Goal: Information Seeking & Learning: Understand process/instructions

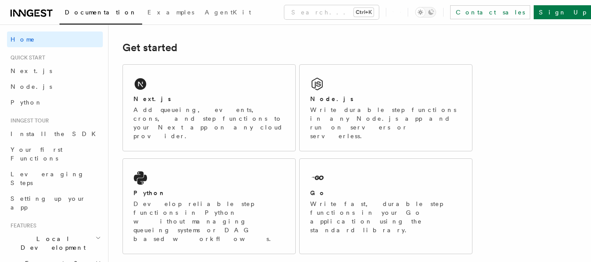
scroll to position [117, 0]
click at [25, 68] on span "Next.js" at bounding box center [32, 70] width 42 height 7
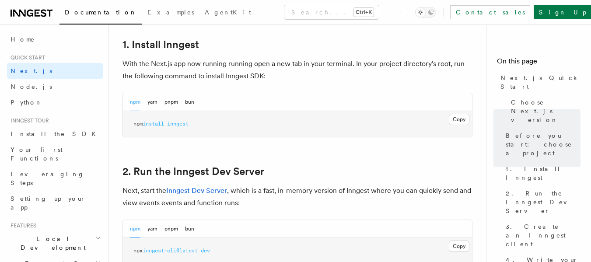
scroll to position [494, 0]
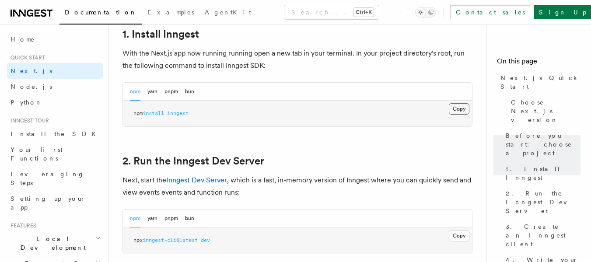
click at [459, 107] on button "Copy Copied" at bounding box center [459, 108] width 21 height 11
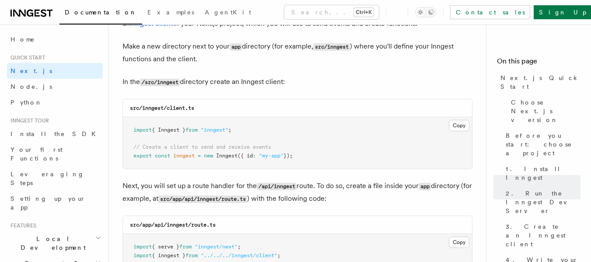
scroll to position [1083, 0]
click at [154, 104] on h3 "src/inngest/client.ts" at bounding box center [162, 107] width 64 height 7
copy code "inngest"
click at [459, 121] on button "Copy Copied" at bounding box center [459, 124] width 21 height 11
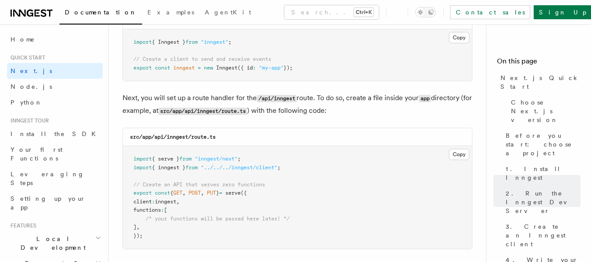
scroll to position [1169, 0]
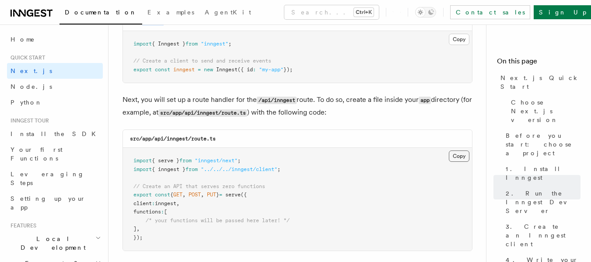
click at [455, 153] on button "Copy Copied" at bounding box center [459, 156] width 21 height 11
click at [229, 183] on span "// Create an API that serves zero functions" at bounding box center [199, 186] width 132 height 6
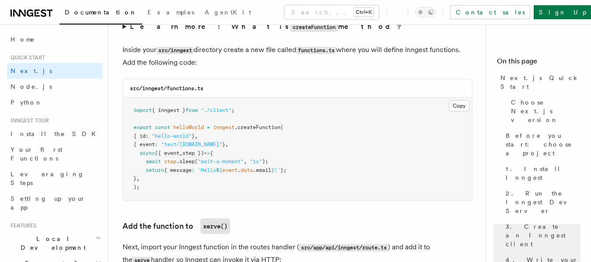
scroll to position [1566, 0]
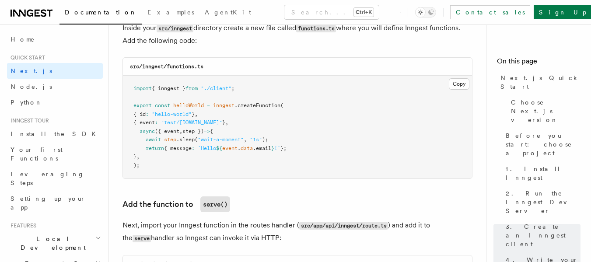
click at [184, 66] on code "src/inngest/functions.ts" at bounding box center [167, 66] width 74 height 6
copy code "functions"
